Goal: Task Accomplishment & Management: Use online tool/utility

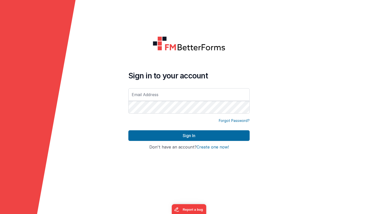
type input "[EMAIL_ADDRESS][DOMAIN_NAME]"
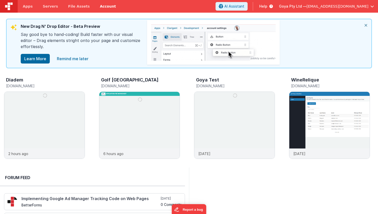
click at [106, 6] on link "Account" at bounding box center [108, 6] width 26 height 13
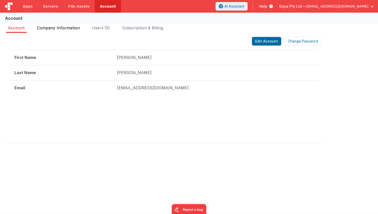
click at [69, 28] on span "Company Information" at bounding box center [58, 27] width 43 height 5
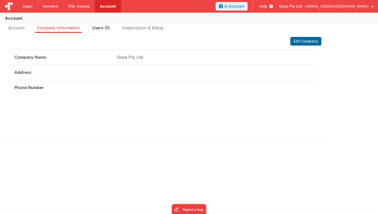
click at [102, 27] on span "Users (5)" at bounding box center [101, 27] width 18 height 5
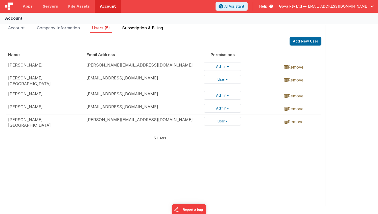
click at [146, 25] on li "Subscription & Billing" at bounding box center [142, 29] width 45 height 8
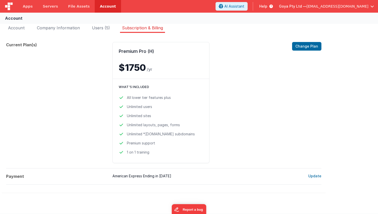
click at [158, 96] on span "All lower tier features plus" at bounding box center [149, 97] width 44 height 5
click at [168, 112] on ul "All lower tier features plus Unlimited users Unlimited sites Unlimited layouts,…" at bounding box center [161, 125] width 84 height 60
click at [165, 127] on span "Unlimited layouts, pages, forms" at bounding box center [153, 124] width 53 height 5
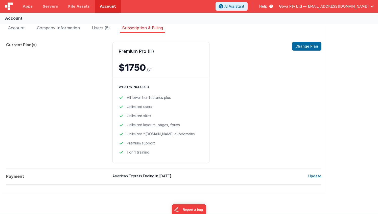
click at [165, 127] on span "Unlimited layouts, pages, forms" at bounding box center [153, 124] width 53 height 5
click at [165, 133] on span "Unlimited *.fmbetterforms.com subdomains" at bounding box center [161, 133] width 68 height 5
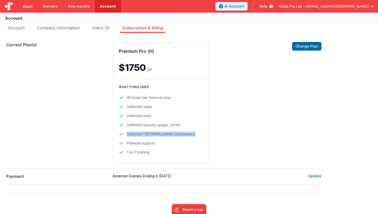
click at [231, 135] on div "Premium Pro (H) $1750 /yr Change Plan What's included All lower tier features p…" at bounding box center [200, 102] width 176 height 121
click at [146, 142] on span "Premium support" at bounding box center [141, 143] width 28 height 5
click at [138, 152] on span "1 on 1 training" at bounding box center [138, 152] width 22 height 5
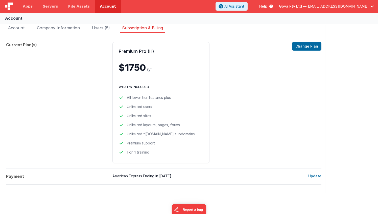
click at [138, 152] on span "1 on 1 training" at bounding box center [138, 152] width 22 height 5
click at [220, 101] on div "Premium Pro (H) $1750 /yr Change Plan What's included All lower tier features p…" at bounding box center [200, 102] width 176 height 121
click at [155, 98] on span "All lower tier features plus" at bounding box center [149, 97] width 44 height 5
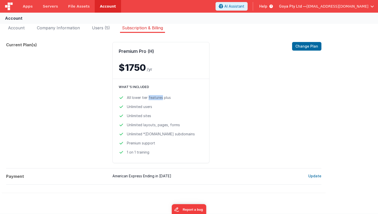
click at [155, 98] on span "All lower tier features plus" at bounding box center [149, 97] width 44 height 5
click at [145, 107] on span "Unlimited users" at bounding box center [139, 106] width 25 height 5
click at [239, 98] on div "Premium Pro (H) $1750 /yr Change Plan What's included All lower tier features p…" at bounding box center [200, 102] width 176 height 121
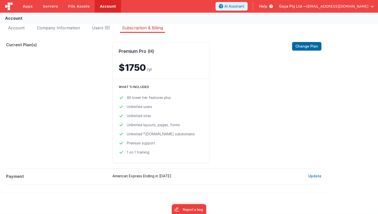
click at [136, 51] on h2 "Premium Pro (H)" at bounding box center [161, 51] width 84 height 6
click at [227, 63] on div "Premium Pro (H) $1750 /yr Change Plan What's included All lower tier features p…" at bounding box center [200, 102] width 176 height 121
click at [100, 26] on span "Users (5)" at bounding box center [101, 27] width 18 height 5
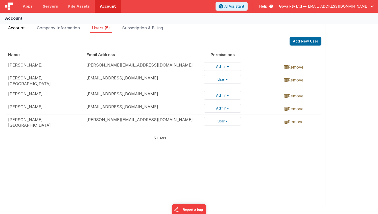
click at [17, 27] on span "Account" at bounding box center [16, 27] width 17 height 5
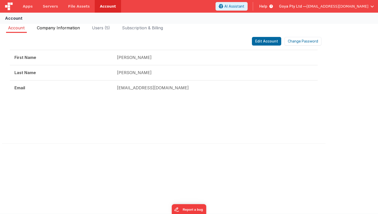
click at [57, 27] on span "Company Information" at bounding box center [58, 27] width 43 height 5
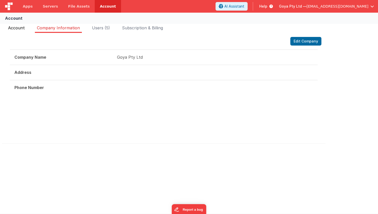
click at [17, 29] on span "Account" at bounding box center [16, 27] width 17 height 5
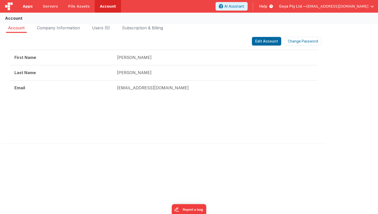
click at [25, 6] on span "Apps" at bounding box center [28, 6] width 10 height 5
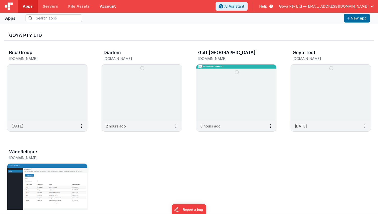
click at [99, 5] on link "Account" at bounding box center [108, 6] width 26 height 13
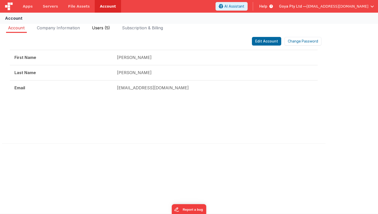
click at [102, 27] on span "Users (5)" at bounding box center [101, 27] width 18 height 5
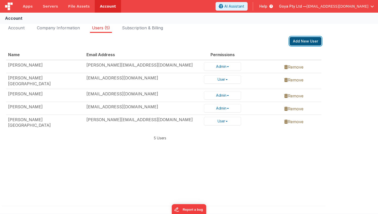
click at [302, 42] on button "Add New User" at bounding box center [306, 41] width 32 height 9
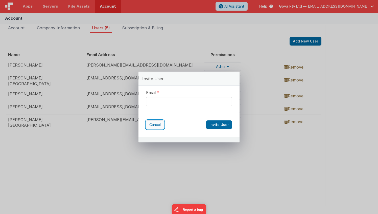
click at [155, 124] on button "Cancel" at bounding box center [155, 124] width 18 height 9
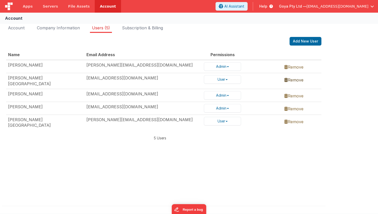
click at [296, 78] on link "Remove" at bounding box center [293, 79] width 19 height 5
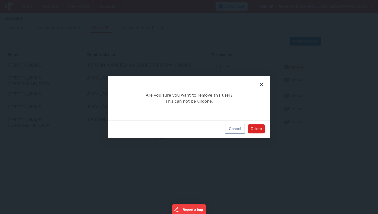
click at [258, 128] on button "Delete" at bounding box center [256, 128] width 17 height 9
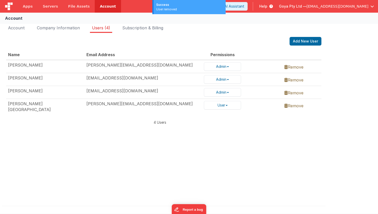
click at [260, 130] on div "Name Email Address Permissions Salvatore salvatore@goya.com.au Admin Admin User…" at bounding box center [163, 121] width 315 height 143
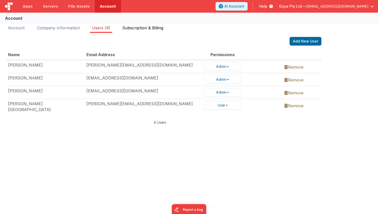
click at [140, 27] on span "Subscription & Billing" at bounding box center [142, 27] width 41 height 5
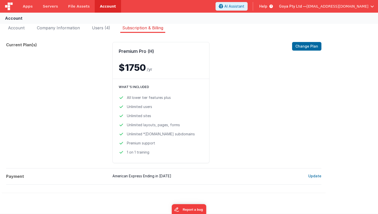
click at [168, 126] on span "Unlimited layouts, pages, forms" at bounding box center [153, 124] width 53 height 5
click at [171, 133] on span "Unlimited *.fmbetterforms.com subdomains" at bounding box center [161, 133] width 68 height 5
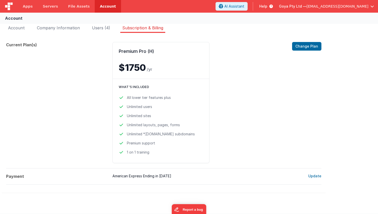
click at [171, 133] on span "Unlimited *.fmbetterforms.com subdomains" at bounding box center [161, 133] width 68 height 5
click at [149, 141] on span "Premium support" at bounding box center [141, 143] width 28 height 5
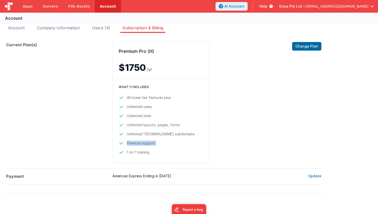
click at [174, 146] on ul "All lower tier features plus Unlimited users Unlimited sites Unlimited layouts,…" at bounding box center [161, 125] width 84 height 60
click at [142, 151] on span "1 on 1 training" at bounding box center [138, 152] width 22 height 5
click at [175, 146] on ul "All lower tier features plus Unlimited users Unlimited sites Unlimited layouts,…" at bounding box center [161, 125] width 84 height 60
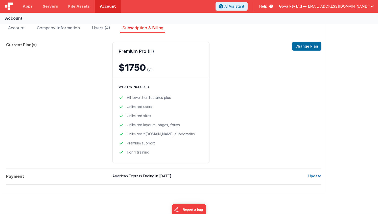
click at [252, 110] on div "Premium Pro (H) $1750 /yr Change Plan What's included All lower tier features p…" at bounding box center [200, 102] width 176 height 121
click at [13, 24] on div "Account Company Information Users (4) Subscription & Billing Edit Account Chang…" at bounding box center [189, 112] width 378 height 179
click at [17, 28] on span "Account" at bounding box center [16, 27] width 17 height 5
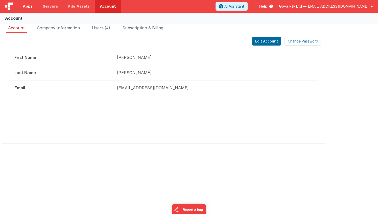
click at [29, 4] on span "Apps" at bounding box center [28, 6] width 10 height 5
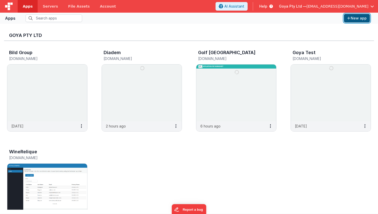
click at [356, 16] on button "New app" at bounding box center [357, 18] width 26 height 9
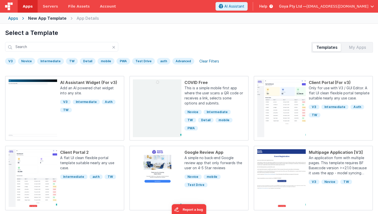
click at [350, 45] on div "My Apps" at bounding box center [357, 47] width 29 height 8
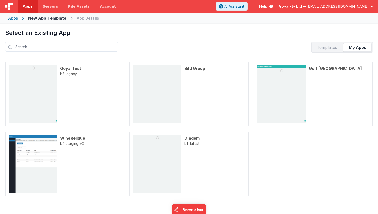
click at [314, 46] on div "Templates" at bounding box center [327, 47] width 29 height 8
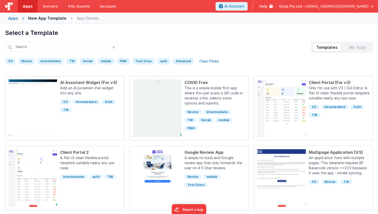
click at [202, 60] on div "Clear Filters" at bounding box center [209, 61] width 26 height 7
click at [44, 47] on input "text" at bounding box center [61, 47] width 113 height 10
click at [121, 34] on h1 "Select a Template" at bounding box center [189, 33] width 368 height 8
click at [87, 18] on div "App Details" at bounding box center [88, 18] width 22 height 6
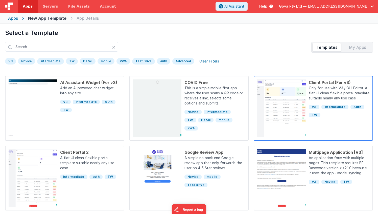
click at [324, 94] on p "Only for use with V3 / GUI Editor. A flat UI clean flexible portal template sui…" at bounding box center [339, 93] width 61 height 16
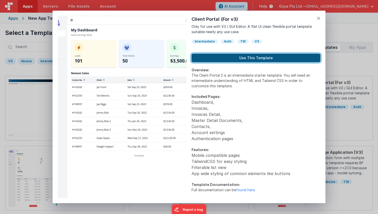
click at [234, 56] on button "Use This Template" at bounding box center [256, 58] width 129 height 9
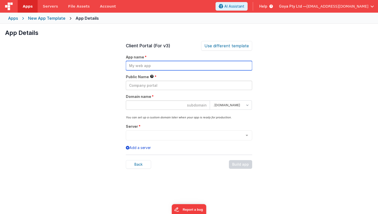
click at [150, 64] on input "text" at bounding box center [189, 65] width 126 height 9
type input "Test"
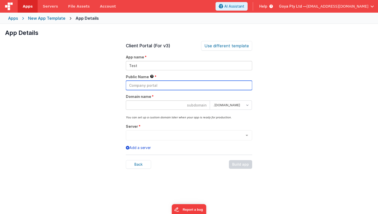
click at [156, 87] on input "text" at bounding box center [189, 85] width 126 height 9
type input "Test"
click at [176, 104] on input at bounding box center [168, 104] width 84 height 9
click at [238, 110] on form ". clientportal.cloud . fmbetterforms.com" at bounding box center [189, 107] width 126 height 14
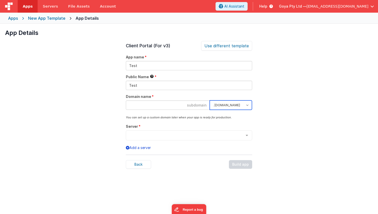
click at [239, 101] on select ". clientportal.cloud . fmbetterforms.com" at bounding box center [231, 104] width 42 height 9
select select "clientportal.cloud"
click at [210, 100] on select ". clientportal.cloud . fmbetterforms.com" at bounding box center [231, 104] width 42 height 9
click at [155, 105] on input at bounding box center [168, 104] width 84 height 9
click at [137, 104] on input at bounding box center [168, 104] width 84 height 9
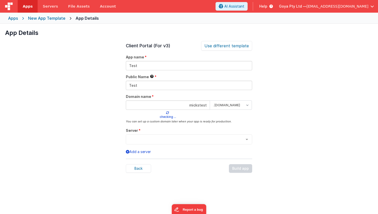
type input "mickstest"
click at [280, 124] on div "App Details Preview AI Assistant Widget (For v3) Add an AI powered chat widget …" at bounding box center [189, 131] width 378 height 214
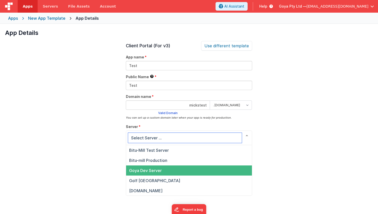
click at [189, 170] on span "Goya Dev Server" at bounding box center [189, 170] width 126 height 10
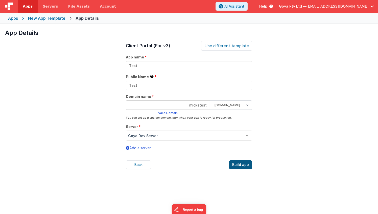
click at [238, 166] on div "Build app" at bounding box center [240, 164] width 23 height 9
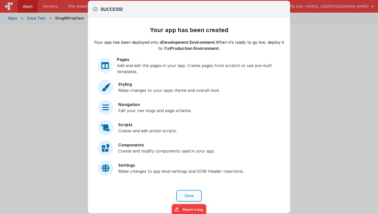
click at [187, 196] on button "Done" at bounding box center [189, 196] width 24 height 10
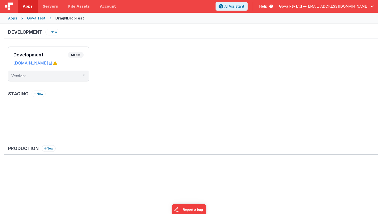
click at [13, 18] on div "Apps" at bounding box center [12, 18] width 9 height 5
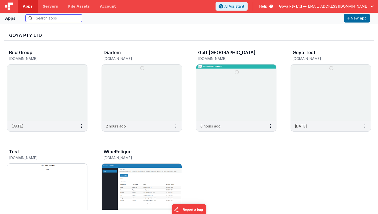
scroll to position [33, 0]
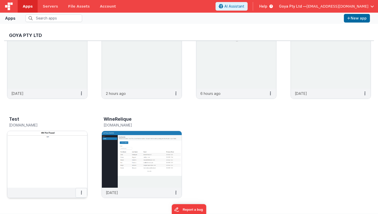
click at [81, 192] on icon at bounding box center [81, 192] width 1 height 0
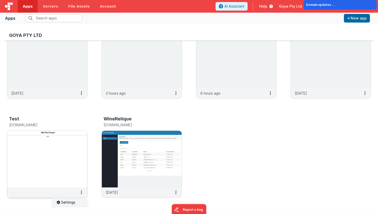
click at [72, 202] on link "Settings" at bounding box center [70, 202] width 35 height 9
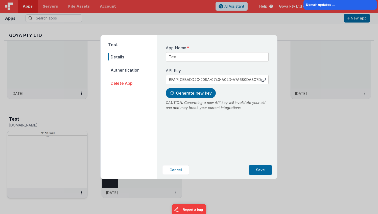
click at [120, 83] on span "Delete App" at bounding box center [133, 83] width 50 height 7
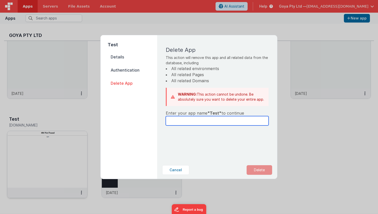
click at [189, 122] on input "text" at bounding box center [217, 120] width 103 height 9
type input "Test"
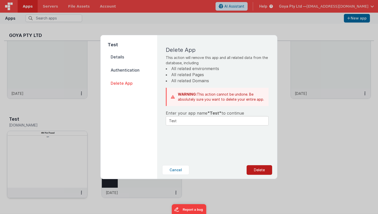
click at [256, 169] on button "Delete" at bounding box center [260, 170] width 26 height 10
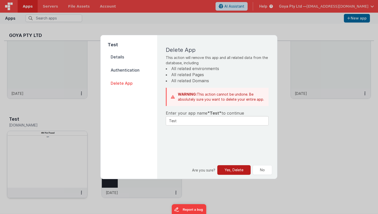
click at [226, 170] on button "Yes, Delete" at bounding box center [233, 170] width 33 height 10
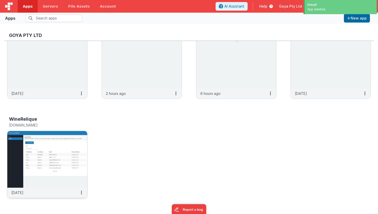
scroll to position [0, 0]
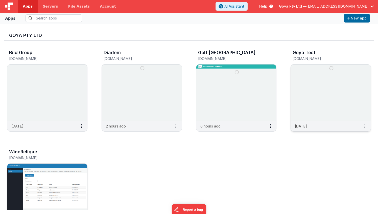
click at [330, 100] on img at bounding box center [331, 92] width 80 height 57
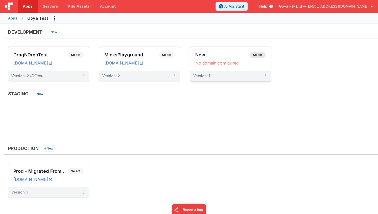
click at [217, 63] on div "No domain configured" at bounding box center [230, 62] width 70 height 5
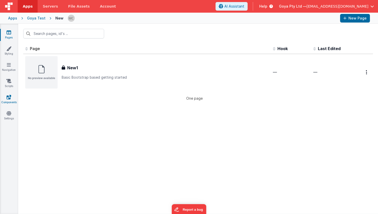
click at [10, 96] on icon at bounding box center [9, 97] width 5 height 5
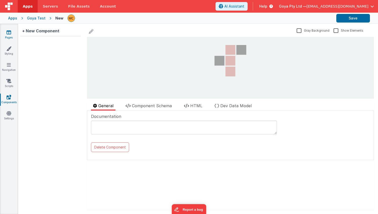
click at [7, 34] on icon at bounding box center [9, 32] width 5 height 5
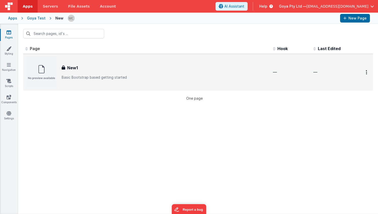
click at [95, 74] on div "New1 New1 Basic Bootstrap based getting started" at bounding box center [165, 72] width 207 height 15
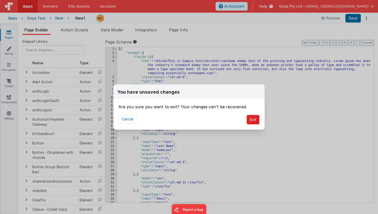
click at [254, 119] on button "Exit" at bounding box center [253, 120] width 13 height 10
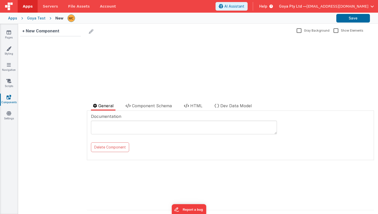
click at [34, 17] on div "Goya Test" at bounding box center [36, 18] width 18 height 5
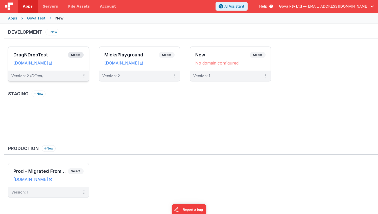
click at [32, 55] on h3 "DragNDropTest" at bounding box center [40, 54] width 55 height 5
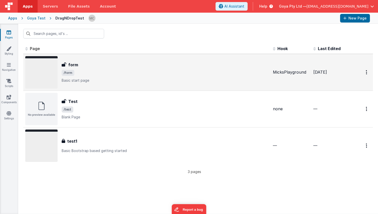
click at [154, 74] on span "/form" at bounding box center [165, 73] width 207 height 6
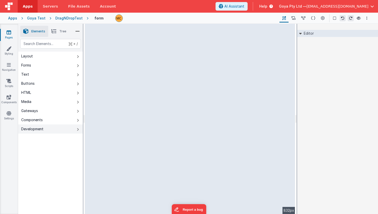
click at [35, 127] on div "Development" at bounding box center [32, 128] width 22 height 5
click at [41, 125] on button "Development" at bounding box center [50, 128] width 65 height 9
click at [40, 78] on button "Text" at bounding box center [50, 74] width 65 height 9
click at [57, 56] on button "Layout" at bounding box center [50, 56] width 65 height 9
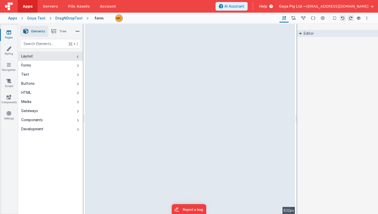
click at [32, 3] on link "Apps" at bounding box center [28, 6] width 20 height 13
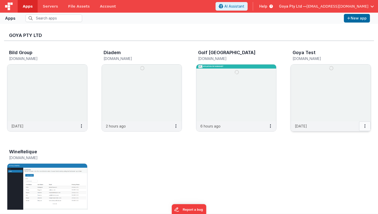
click at [365, 126] on button at bounding box center [365, 126] width 12 height 10
click at [360, 136] on link "Settings" at bounding box center [353, 135] width 35 height 9
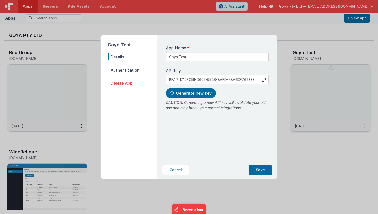
click at [131, 69] on span "Authentication" at bounding box center [133, 69] width 50 height 7
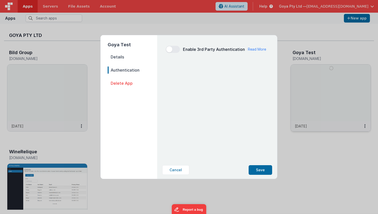
click at [119, 55] on span "Details" at bounding box center [133, 56] width 50 height 7
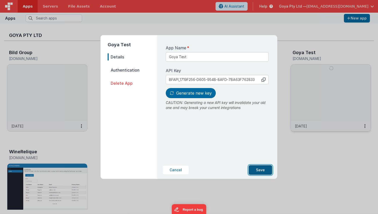
click at [262, 167] on button "Save" at bounding box center [261, 170] width 24 height 10
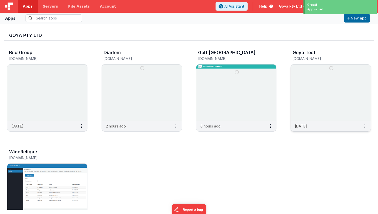
click at [309, 78] on img at bounding box center [331, 92] width 80 height 57
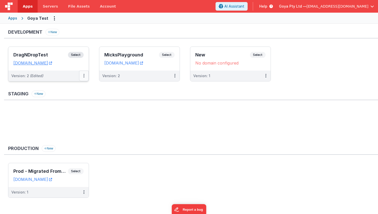
click at [86, 76] on button at bounding box center [84, 76] width 10 height 11
click at [64, 88] on link "Edit" at bounding box center [66, 87] width 44 height 9
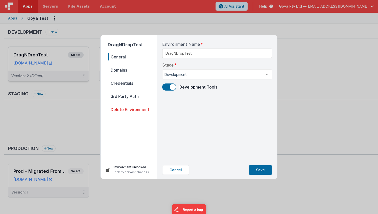
click at [123, 70] on span "Domains" at bounding box center [133, 69] width 50 height 7
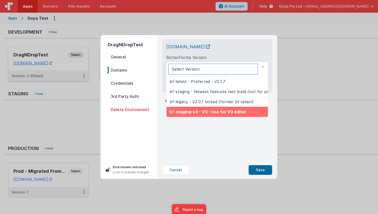
click at [213, 111] on span "bf-staging-v3 - V3 - Use for V3 editor" at bounding box center [208, 111] width 77 height 5
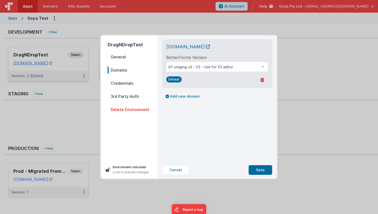
click at [202, 115] on div "micksplayground-beta.clientportal.cloud BetterForms Version bf-staging-v3 - V3 …" at bounding box center [217, 98] width 118 height 126
click at [256, 166] on button "Save" at bounding box center [261, 170] width 24 height 10
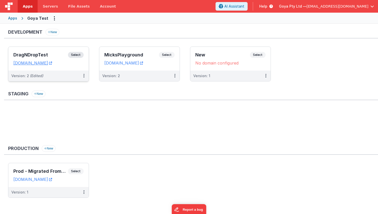
click at [180, 121] on ul at bounding box center [193, 124] width 370 height 33
